Goal: Task Accomplishment & Management: Manage account settings

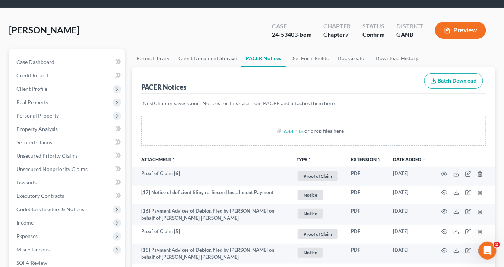
scroll to position [22, 0]
click at [266, 57] on link "PACER Notices" at bounding box center [263, 59] width 44 height 18
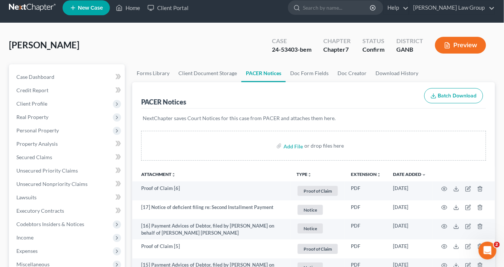
scroll to position [0, 0]
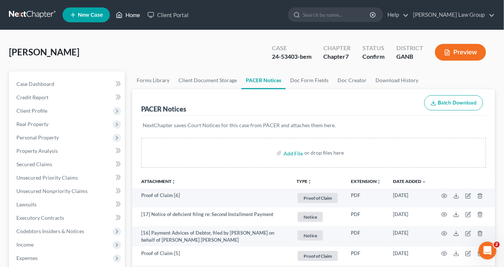
click at [137, 16] on link "Home" at bounding box center [128, 14] width 32 height 13
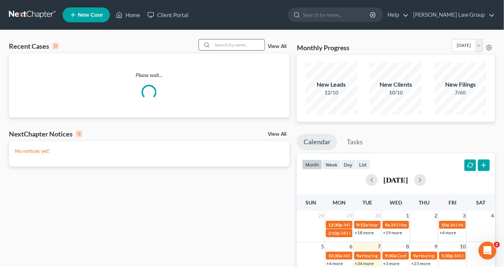
click at [248, 43] on input "search" at bounding box center [238, 44] width 52 height 11
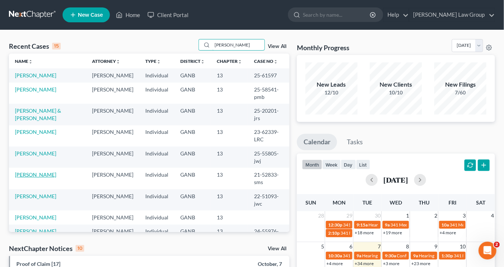
type input "johnson"
click at [50, 172] on link "[PERSON_NAME]" at bounding box center [35, 175] width 41 height 6
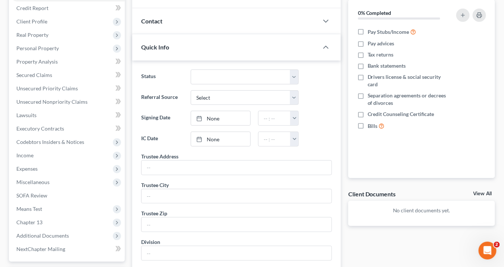
scroll to position [179, 0]
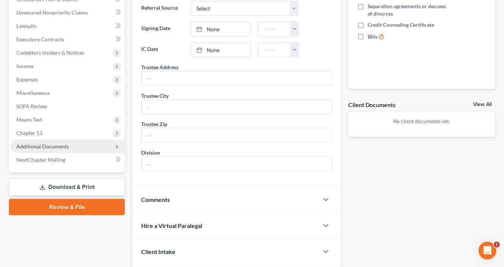
click at [64, 148] on span "Additional Documents" at bounding box center [42, 146] width 53 height 6
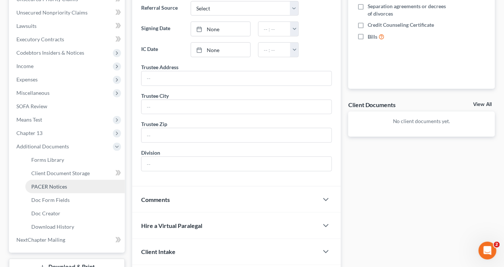
click at [76, 186] on link "PACER Notices" at bounding box center [74, 186] width 99 height 13
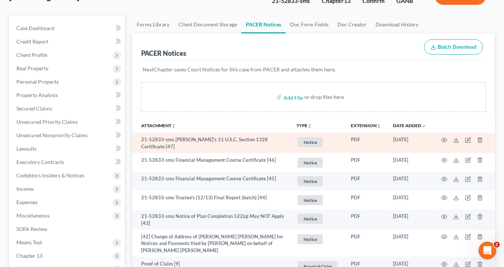
scroll to position [60, 0]
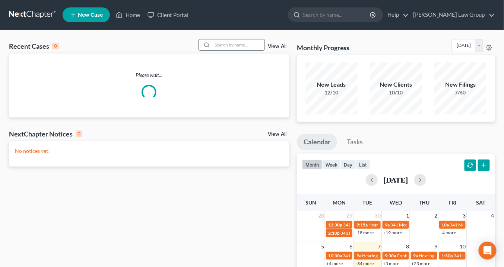
click at [220, 44] on input "search" at bounding box center [238, 44] width 52 height 11
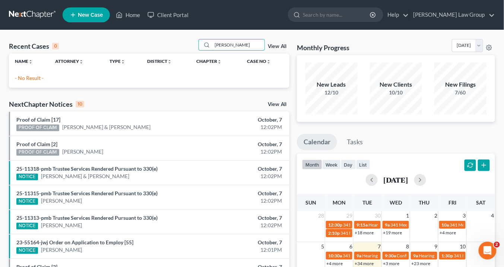
drag, startPoint x: 232, startPoint y: 44, endPoint x: 153, endPoint y: 44, distance: 78.9
click at [153, 44] on div "Recent Cases 0 [PERSON_NAME] View All" at bounding box center [149, 46] width 280 height 15
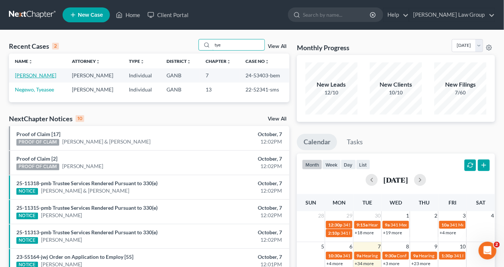
type input "tye"
click at [37, 76] on link "[PERSON_NAME]" at bounding box center [35, 75] width 41 height 6
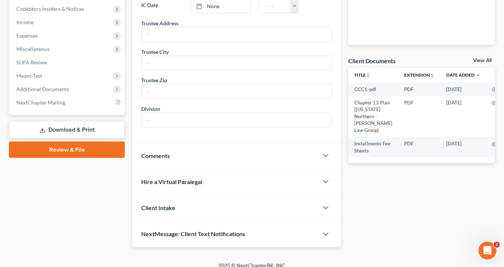
scroll to position [227, 0]
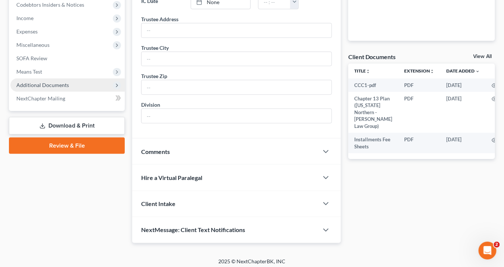
click at [47, 83] on span "Additional Documents" at bounding box center [42, 85] width 53 height 6
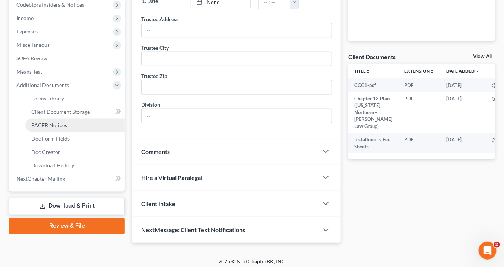
click at [67, 128] on link "PACER Notices" at bounding box center [74, 125] width 99 height 13
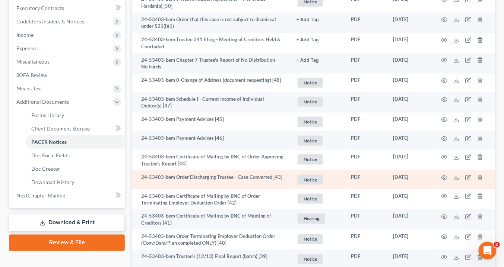
scroll to position [298, 0]
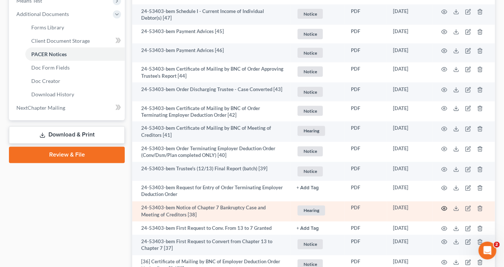
click at [442, 207] on icon "button" at bounding box center [445, 209] width 6 height 4
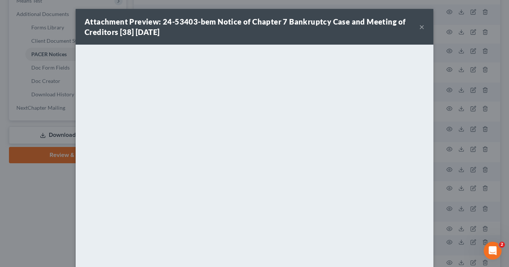
click at [419, 28] on button "×" at bounding box center [421, 26] width 5 height 9
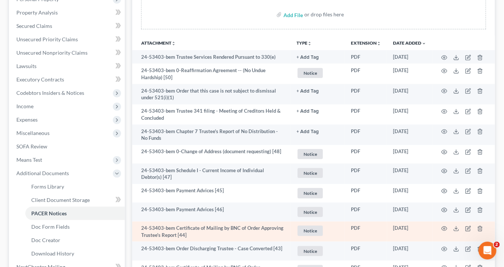
scroll to position [119, 0]
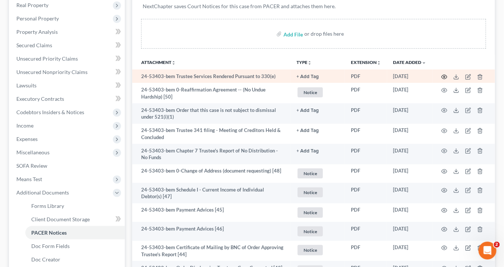
click at [444, 76] on circle "button" at bounding box center [443, 76] width 1 height 1
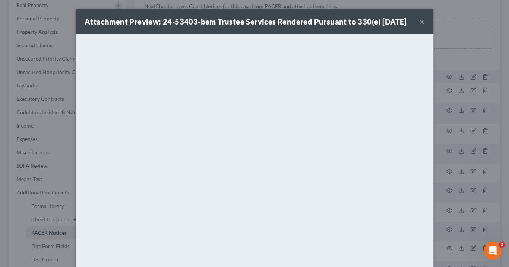
click at [419, 26] on button "×" at bounding box center [421, 21] width 5 height 9
